Goal: Information Seeking & Learning: Learn about a topic

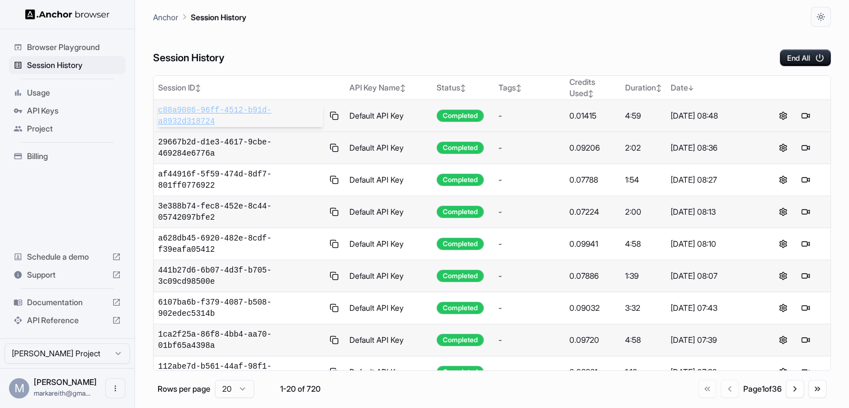
click at [230, 113] on span "c88a9086-96ff-4512-b91d-a8932d318724" at bounding box center [240, 116] width 165 height 23
click at [783, 116] on button at bounding box center [783, 116] width 14 height 14
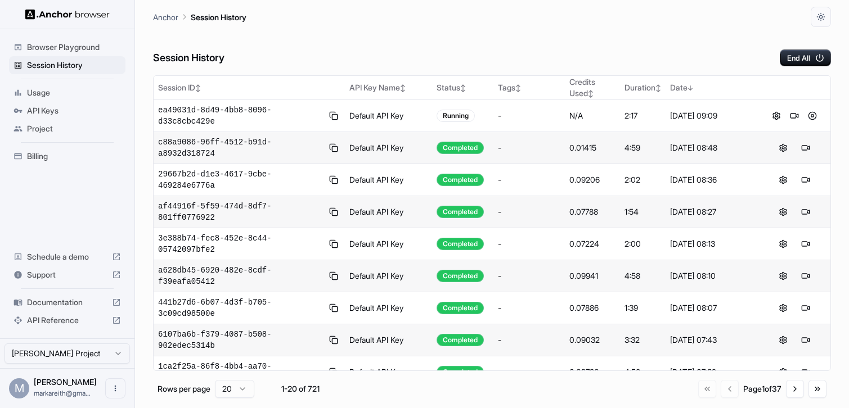
click at [62, 303] on span "Documentation" at bounding box center [67, 302] width 80 height 11
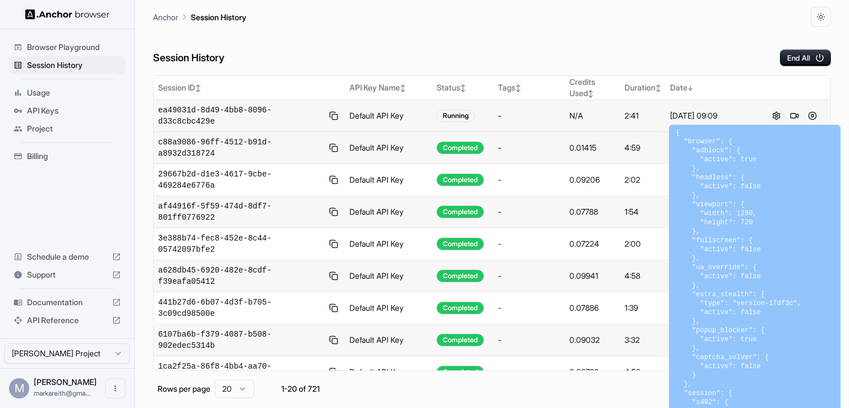
click at [778, 114] on button at bounding box center [777, 116] width 14 height 14
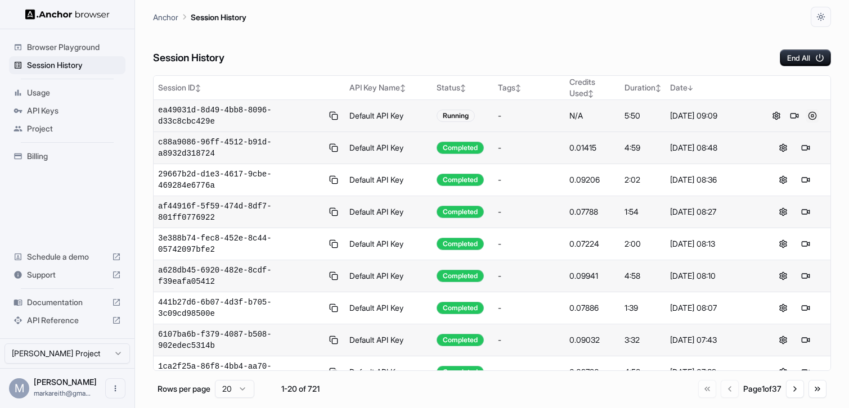
click at [812, 118] on button at bounding box center [813, 116] width 14 height 14
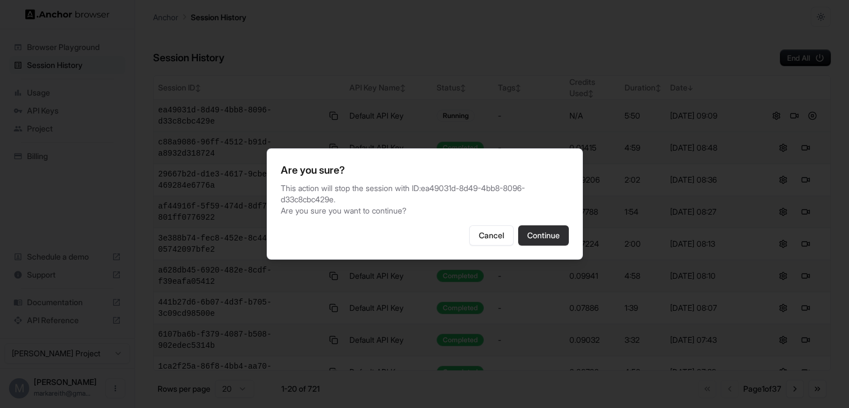
click at [543, 241] on button "Continue" at bounding box center [543, 236] width 51 height 20
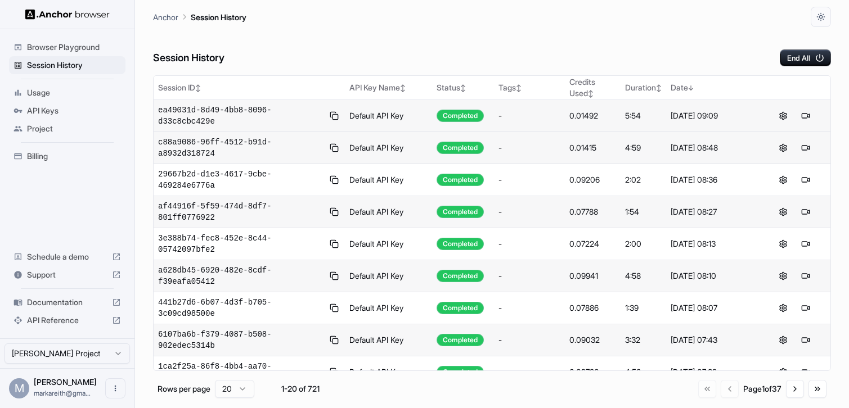
click at [69, 307] on span "Documentation" at bounding box center [67, 302] width 80 height 11
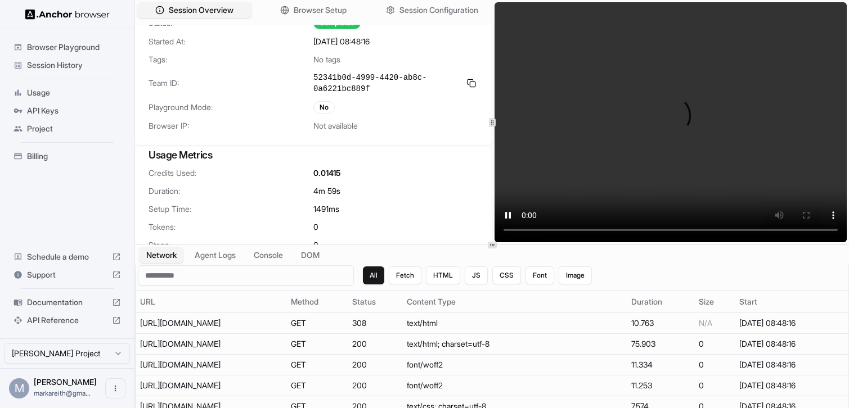
scroll to position [38, 0]
click at [413, 12] on span "Session Configuration" at bounding box center [439, 11] width 81 height 12
